Goal: Check status: Check status

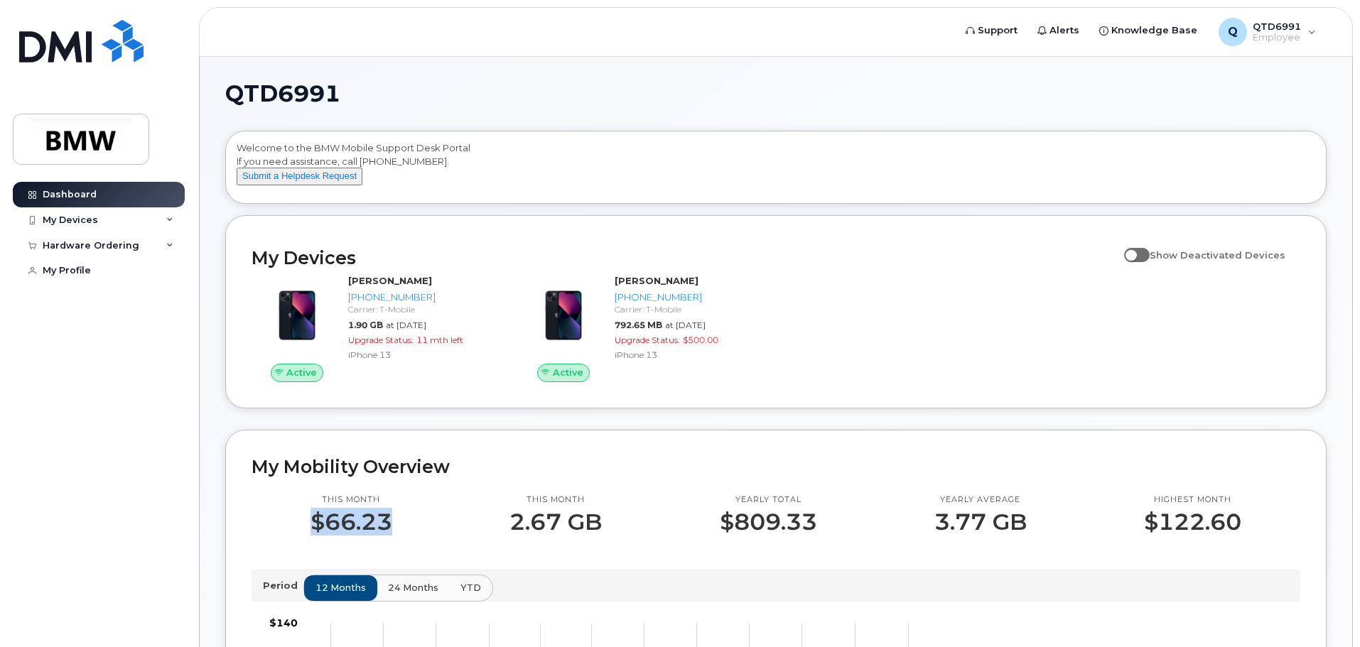
drag, startPoint x: 391, startPoint y: 534, endPoint x: 316, endPoint y: 534, distance: 75.3
click at [316, 534] on p "$66.23" at bounding box center [352, 523] width 82 height 26
drag, startPoint x: 822, startPoint y: 530, endPoint x: 700, endPoint y: 537, distance: 121.7
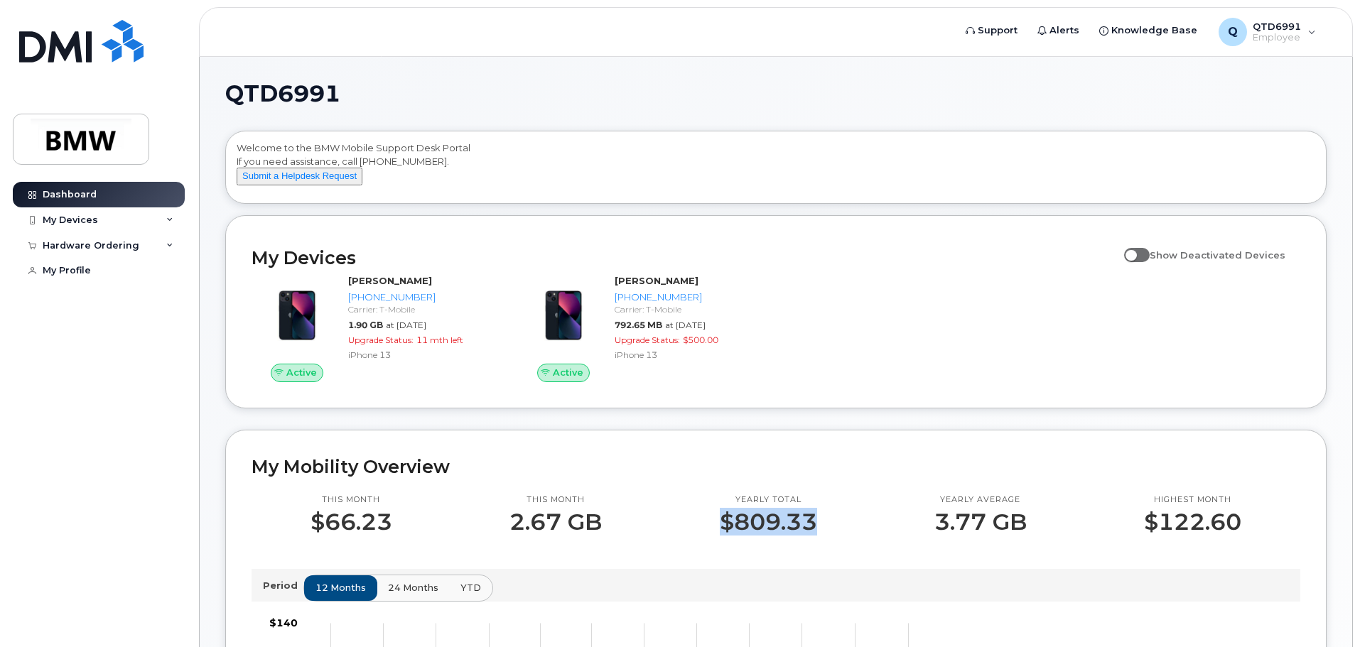
click at [700, 535] on div "Yearly total $809.33" at bounding box center [768, 515] width 215 height 41
click at [802, 506] on p "Yearly total" at bounding box center [768, 500] width 97 height 11
click at [796, 522] on p "$809.33" at bounding box center [768, 523] width 97 height 26
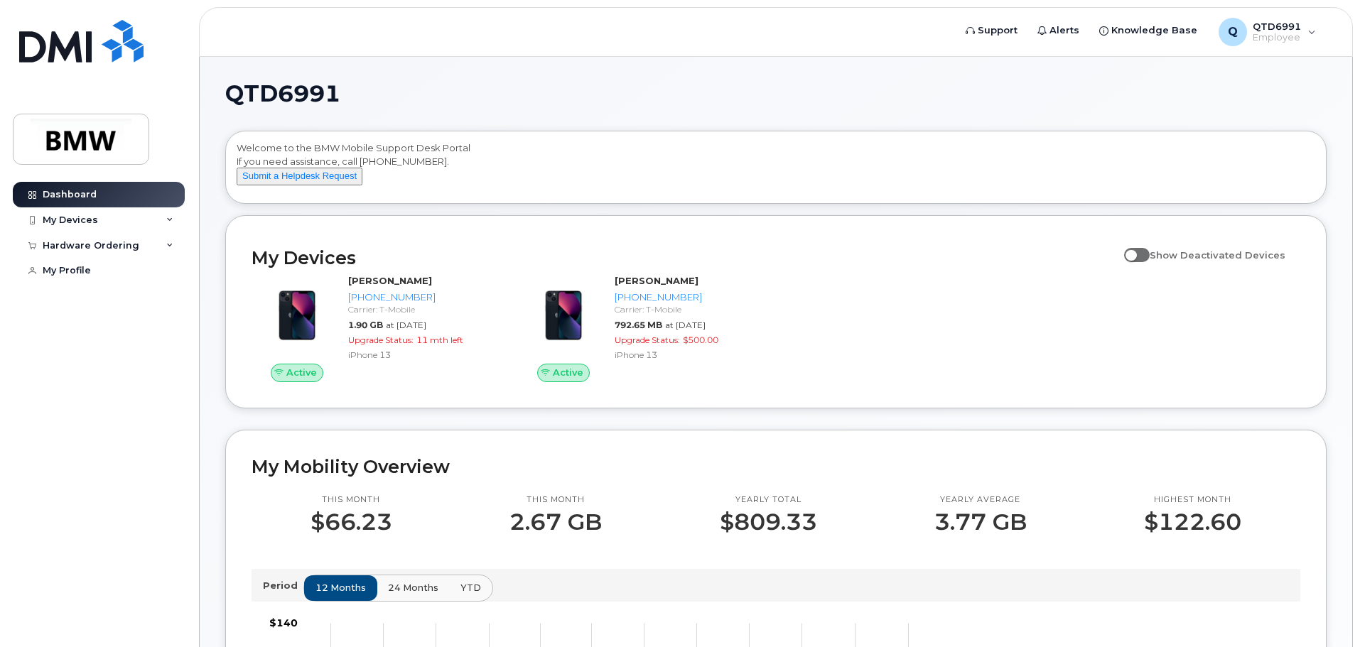
click at [342, 535] on p "$66.23" at bounding box center [352, 523] width 82 height 26
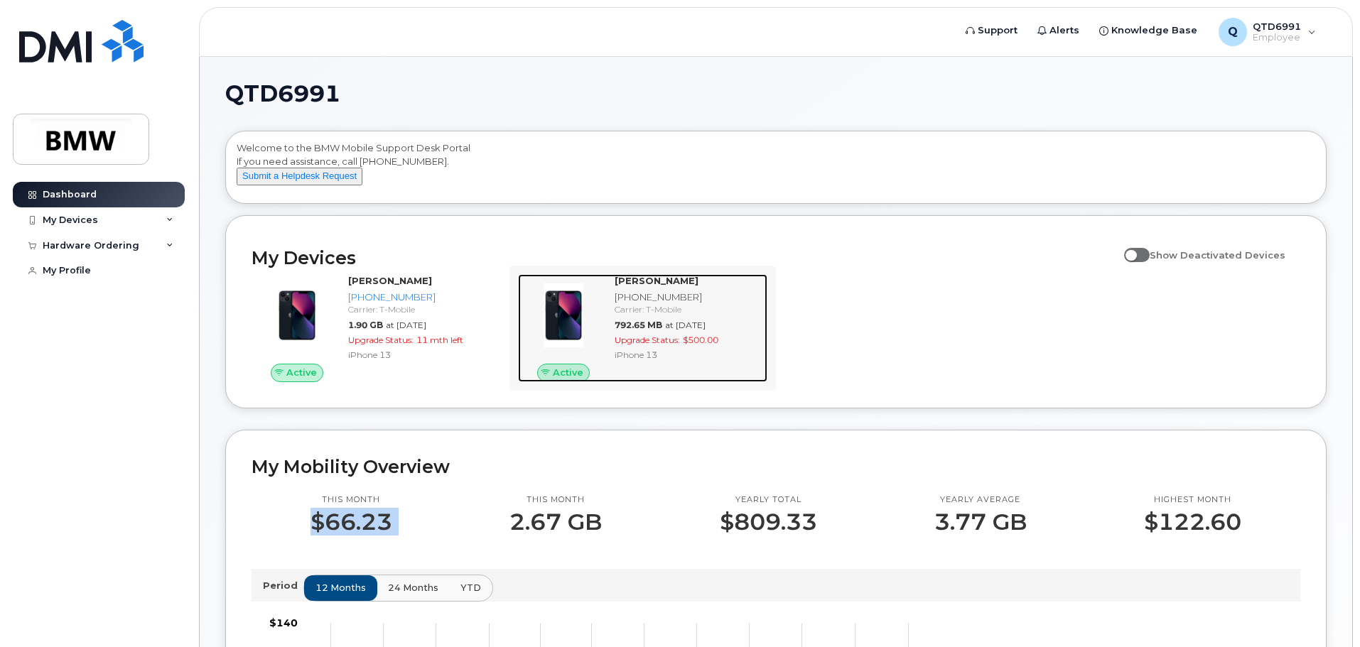
click at [635, 380] on div "Robert Holt Jr 864-753-0713 Carrier: T-Mobile 792.65 MB at Sep 01, 2025 Upgrade…" at bounding box center [688, 328] width 158 height 108
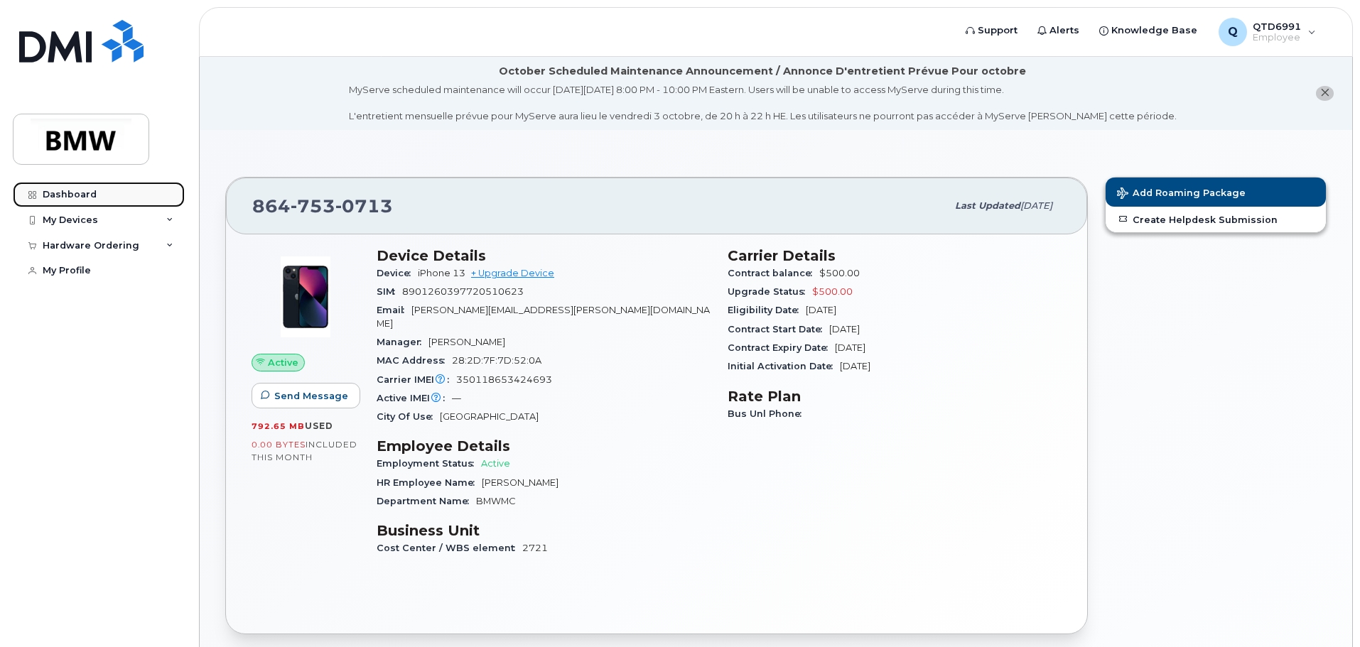
click at [118, 192] on link "Dashboard" at bounding box center [99, 195] width 172 height 26
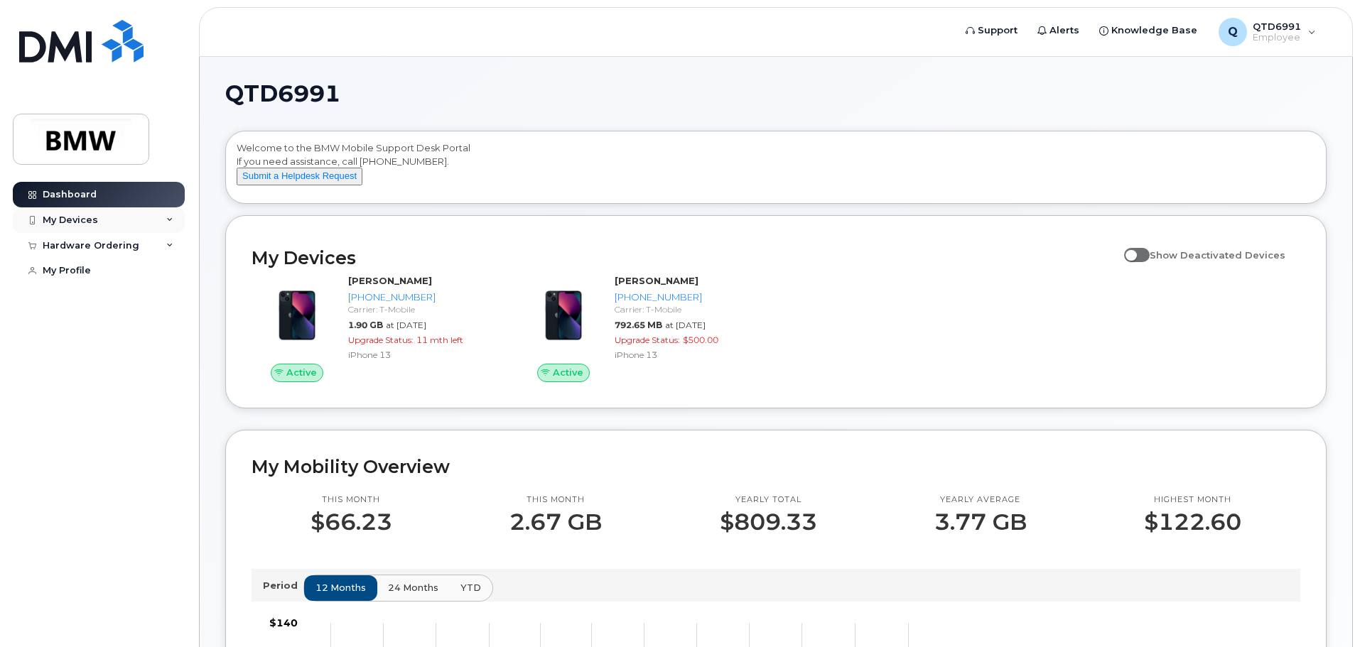
click at [171, 219] on icon at bounding box center [169, 220] width 7 height 7
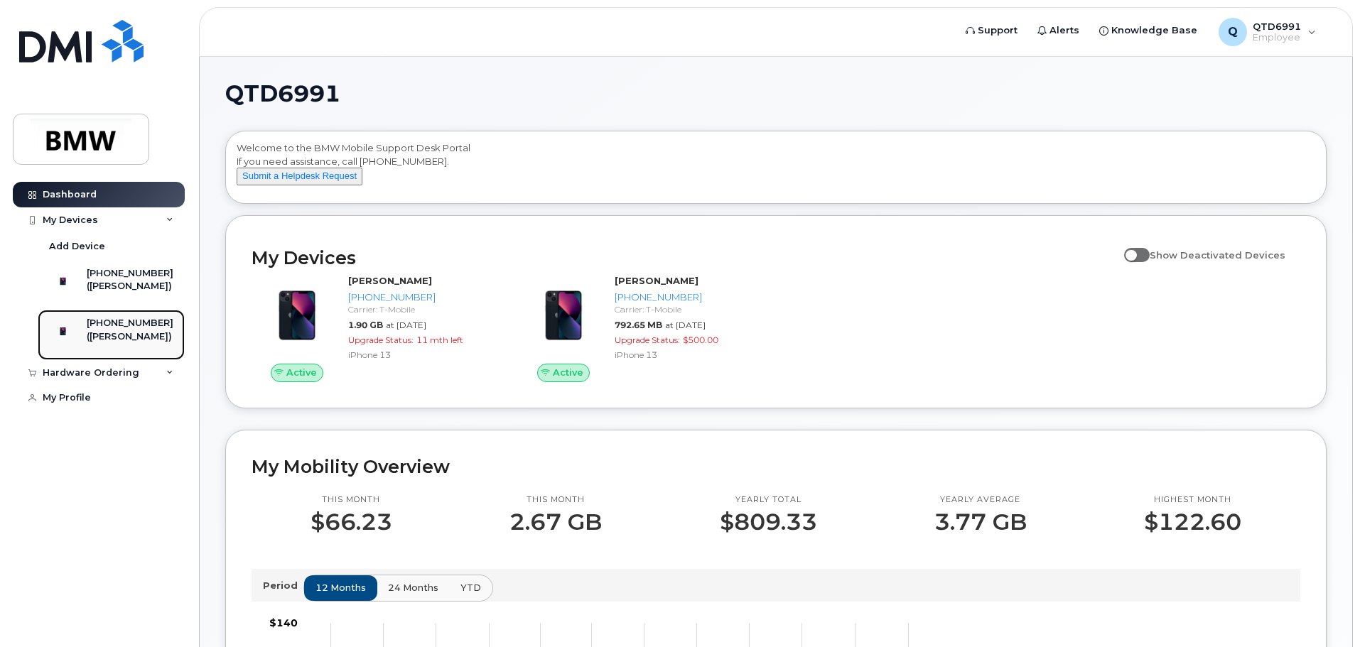
click at [146, 343] on div "([PERSON_NAME])" at bounding box center [130, 336] width 87 height 13
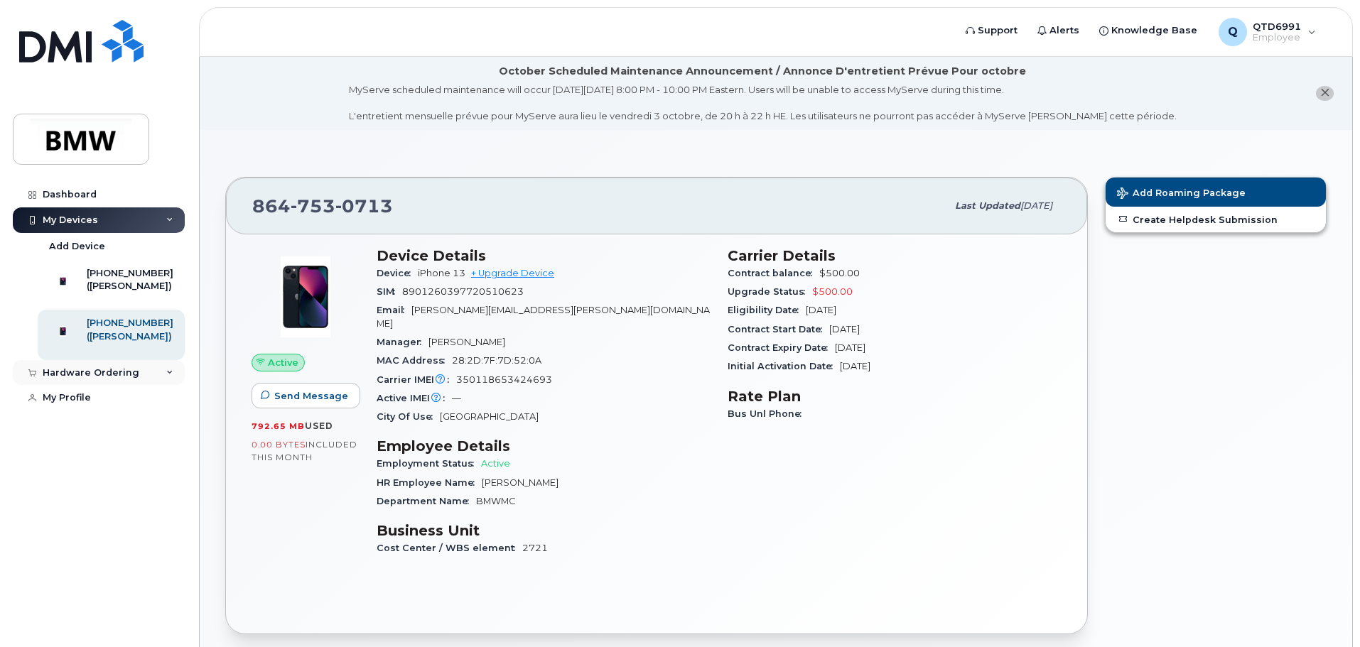
click at [176, 386] on div "Hardware Ordering" at bounding box center [99, 373] width 172 height 26
